Goal: Information Seeking & Learning: Learn about a topic

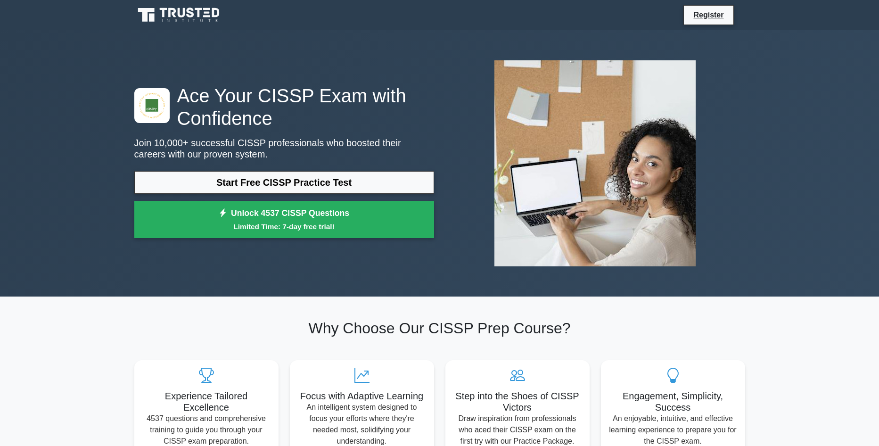
click at [171, 16] on icon at bounding box center [179, 15] width 90 height 18
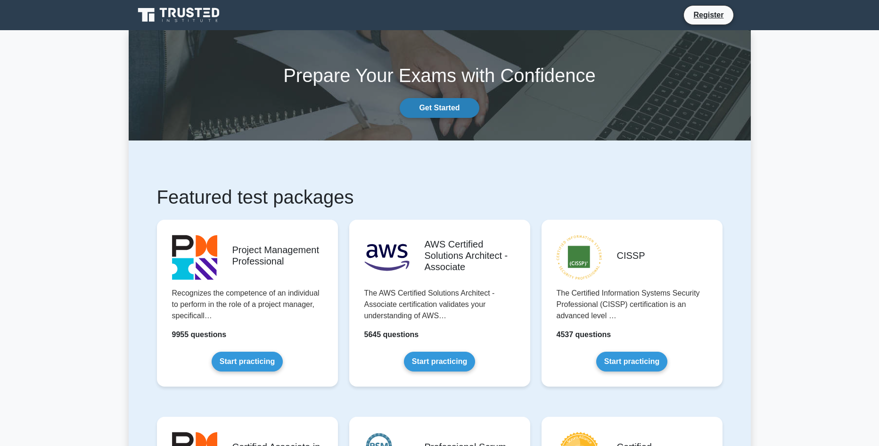
click at [425, 109] on link "Get Started" at bounding box center [439, 108] width 79 height 20
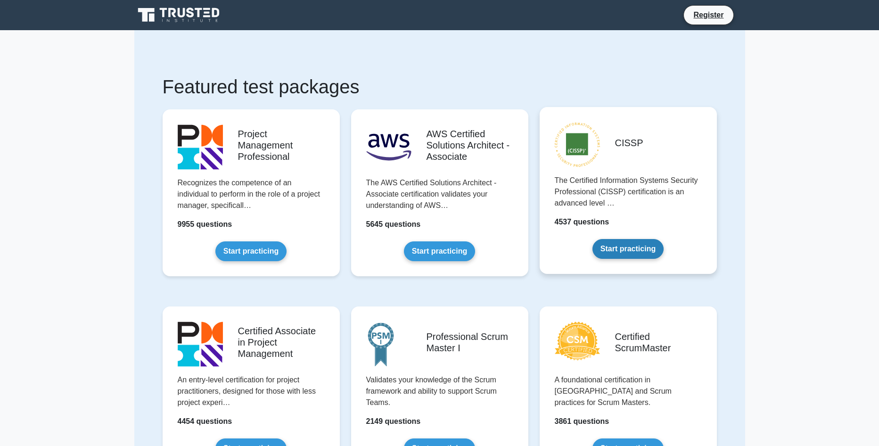
click at [608, 246] on link "Start practicing" at bounding box center [627, 249] width 71 height 20
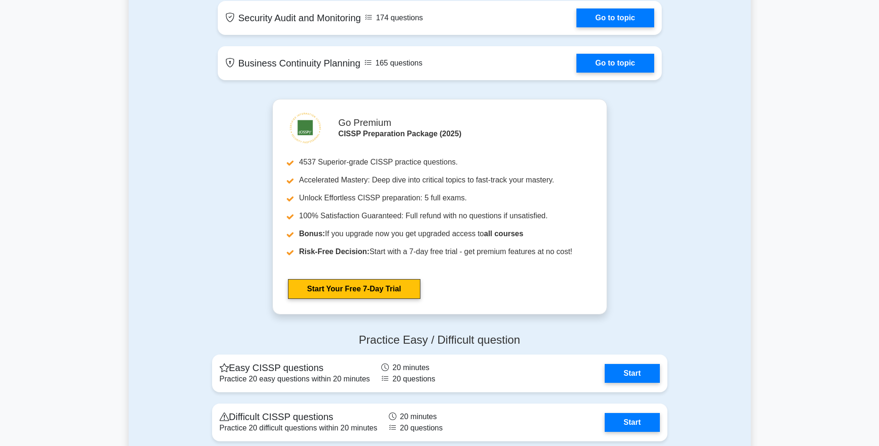
scroll to position [1837, 0]
